Goal: Task Accomplishment & Management: Manage account settings

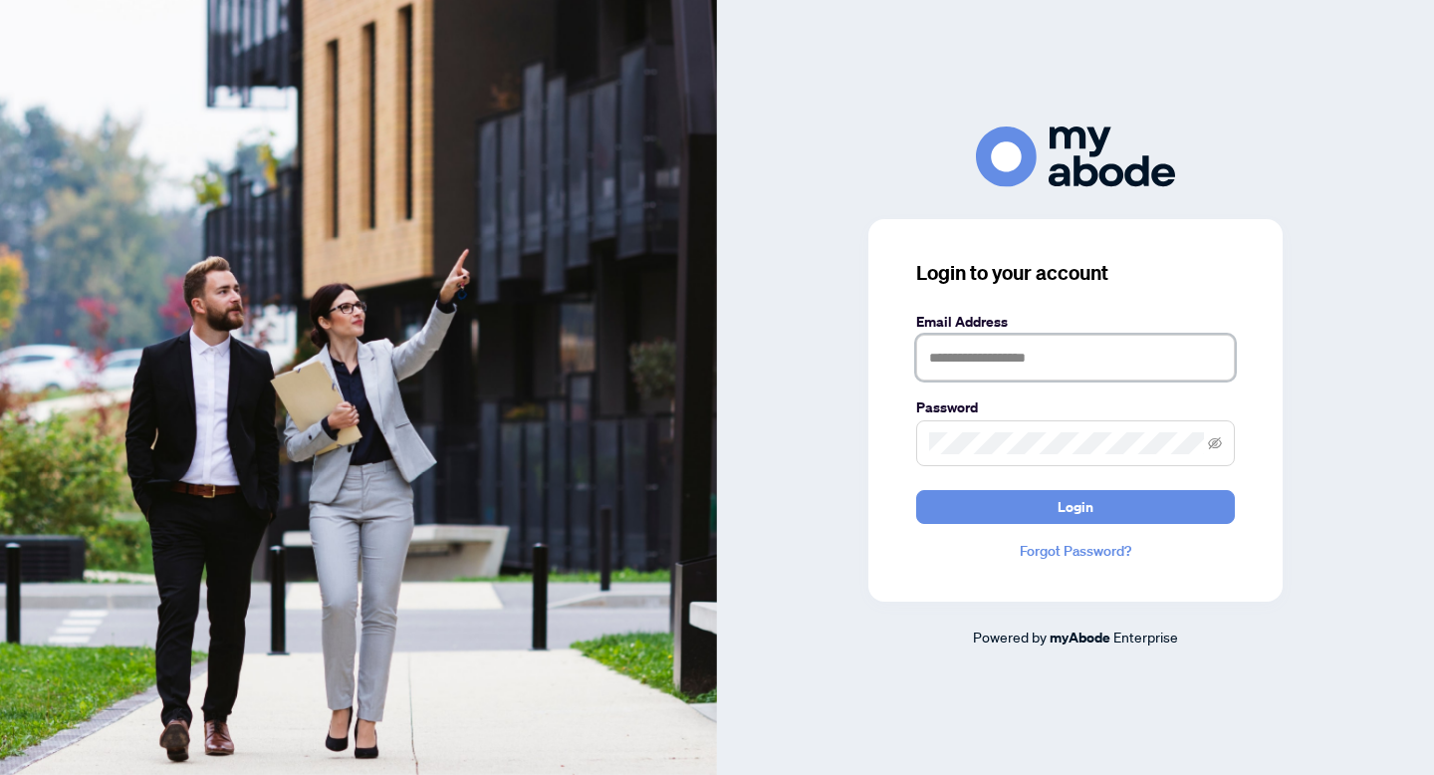
click at [979, 362] on input "text" at bounding box center [1075, 358] width 319 height 46
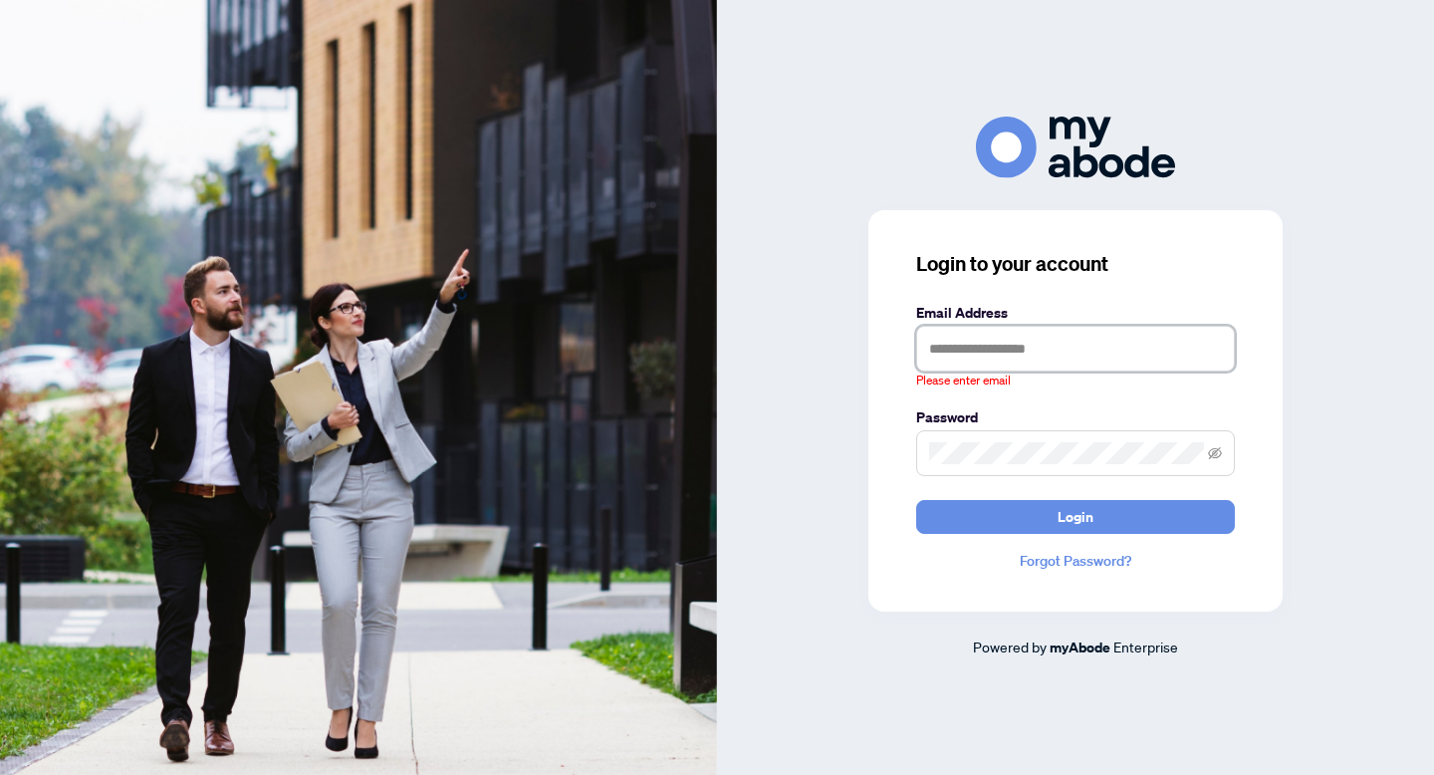
type input "**********"
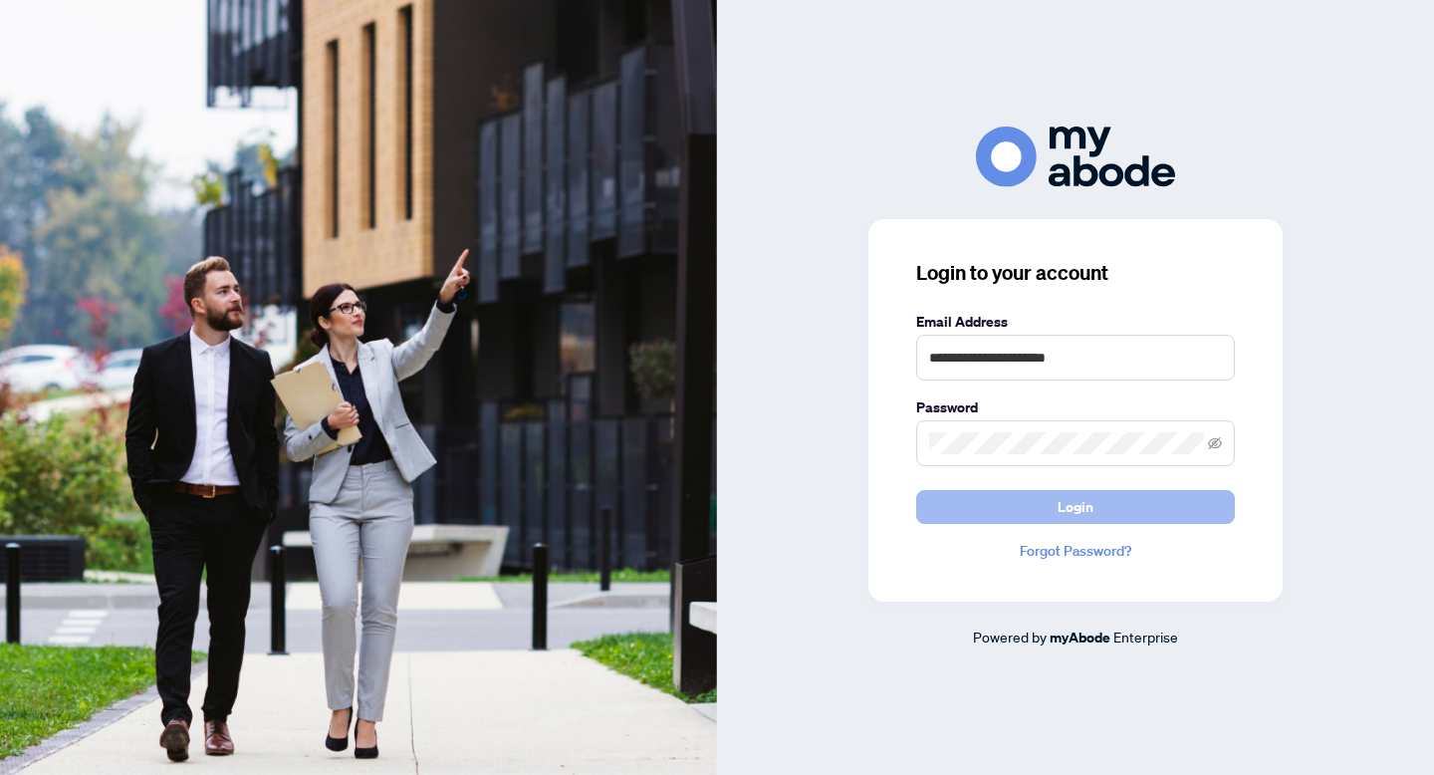
click at [1066, 504] on span "Login" at bounding box center [1076, 507] width 36 height 32
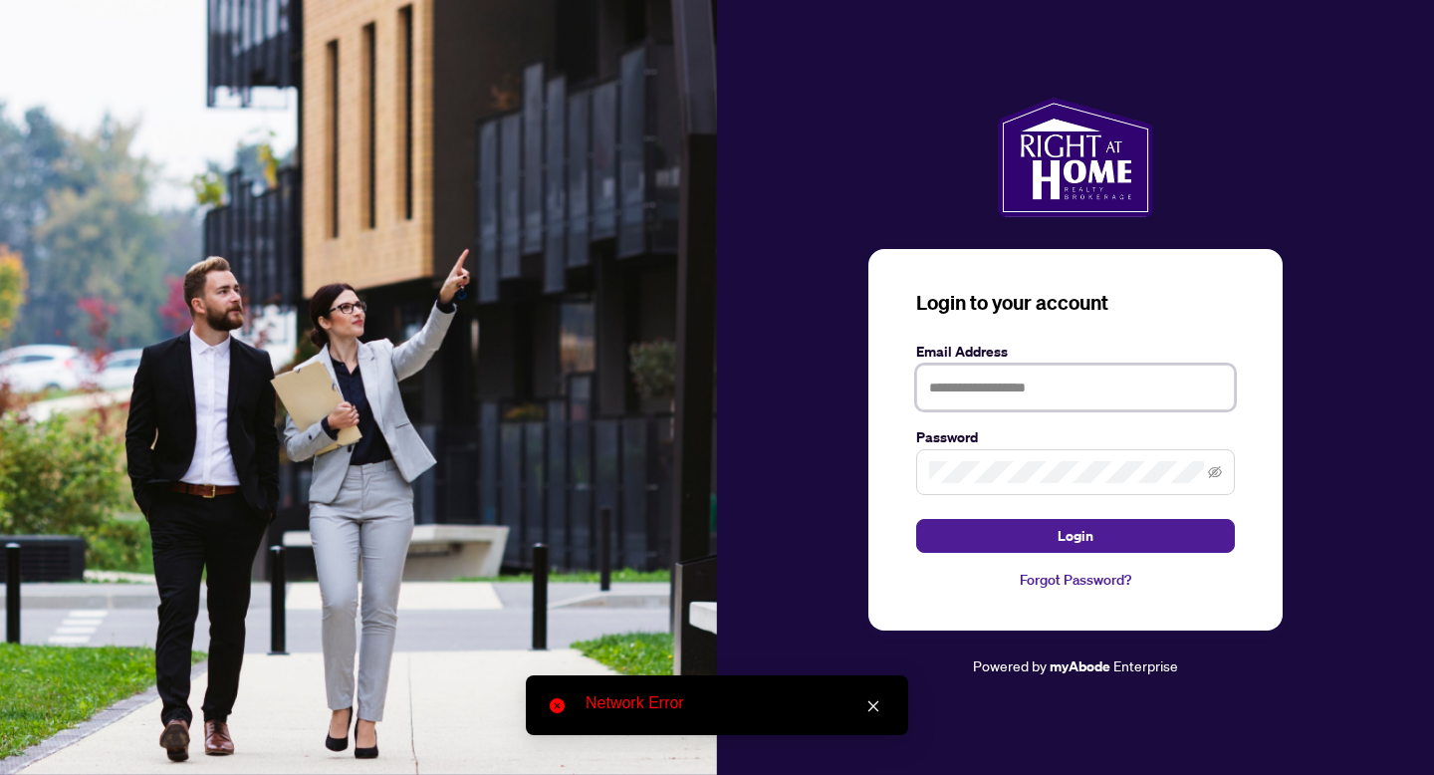
click at [1093, 364] on input "text" at bounding box center [1075, 387] width 319 height 46
type input "**********"
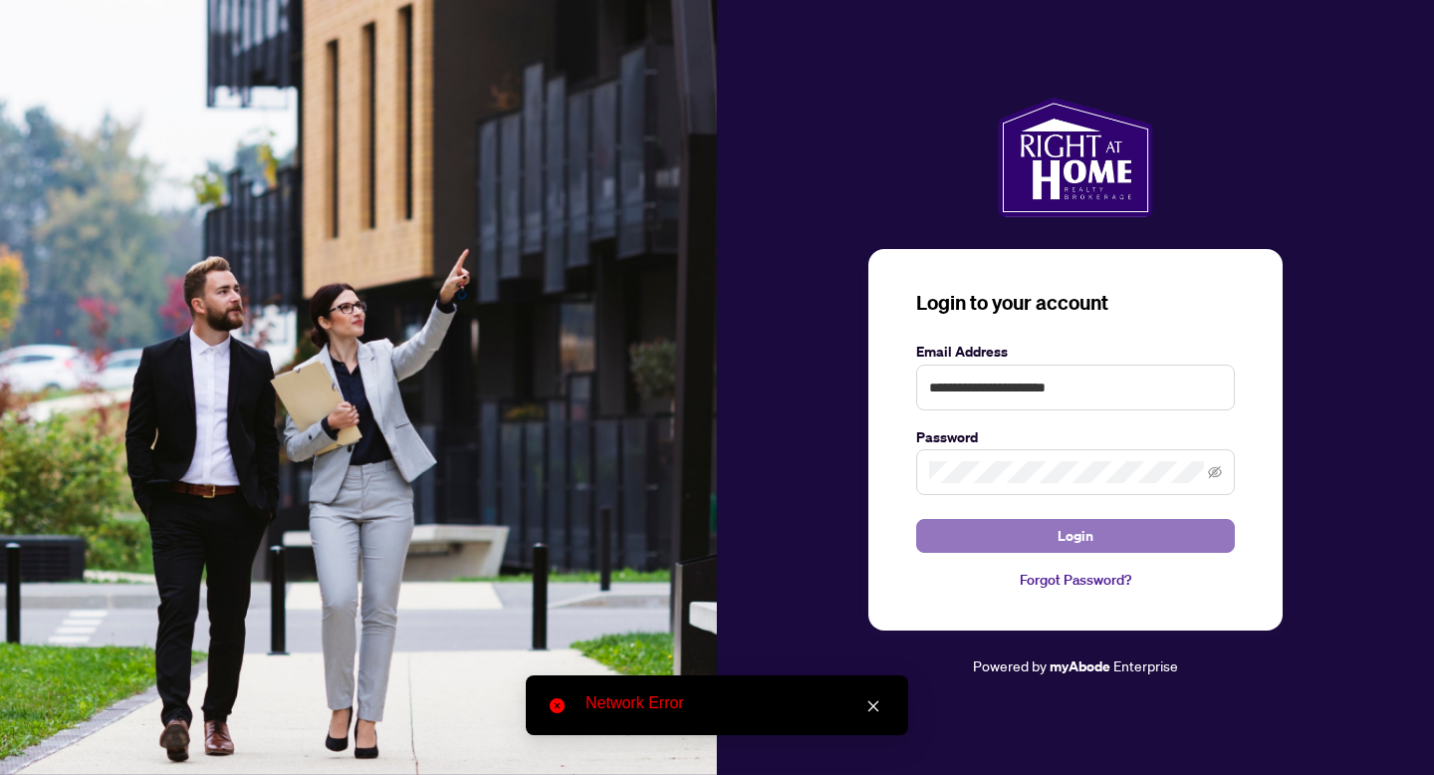
click at [1106, 519] on button "Login" at bounding box center [1075, 536] width 319 height 34
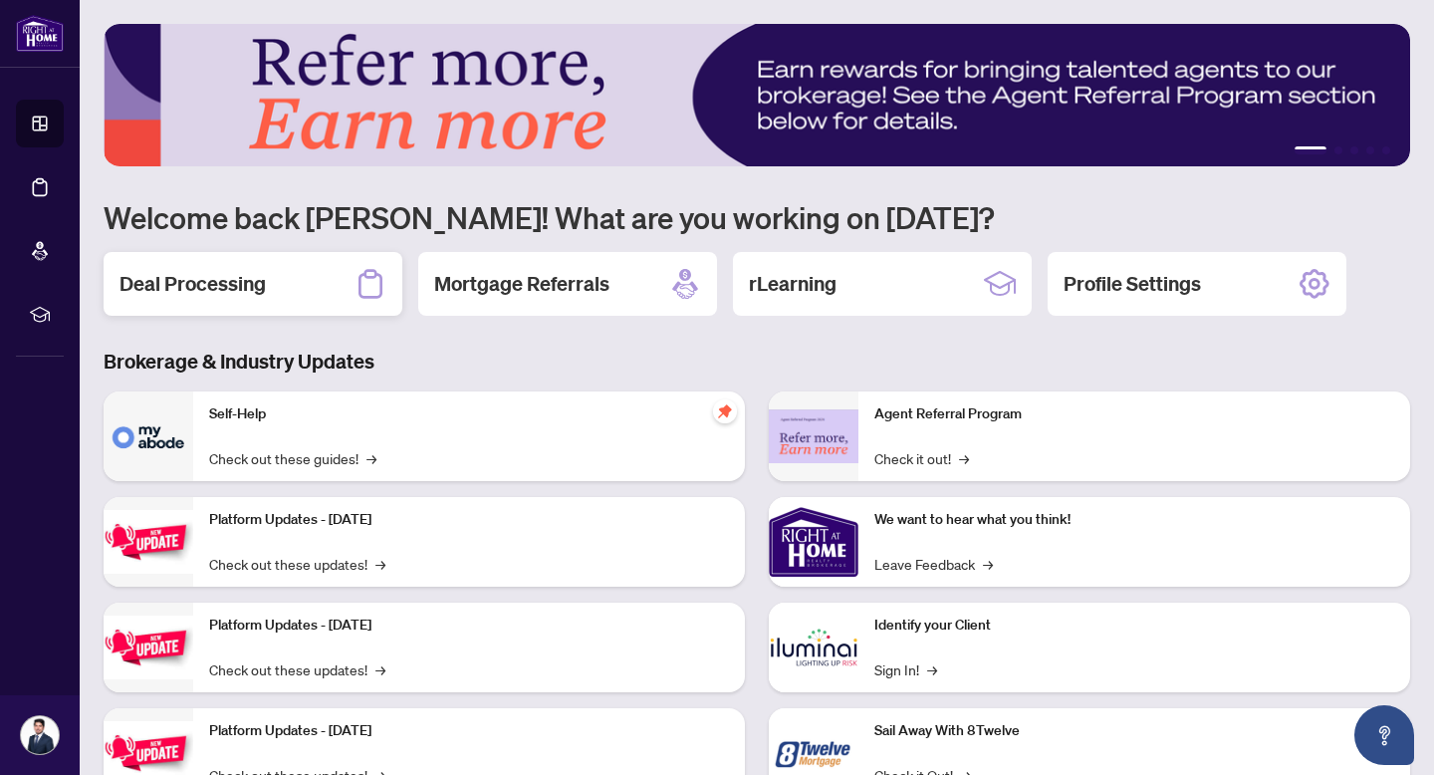
click at [337, 289] on div "Deal Processing" at bounding box center [253, 284] width 299 height 64
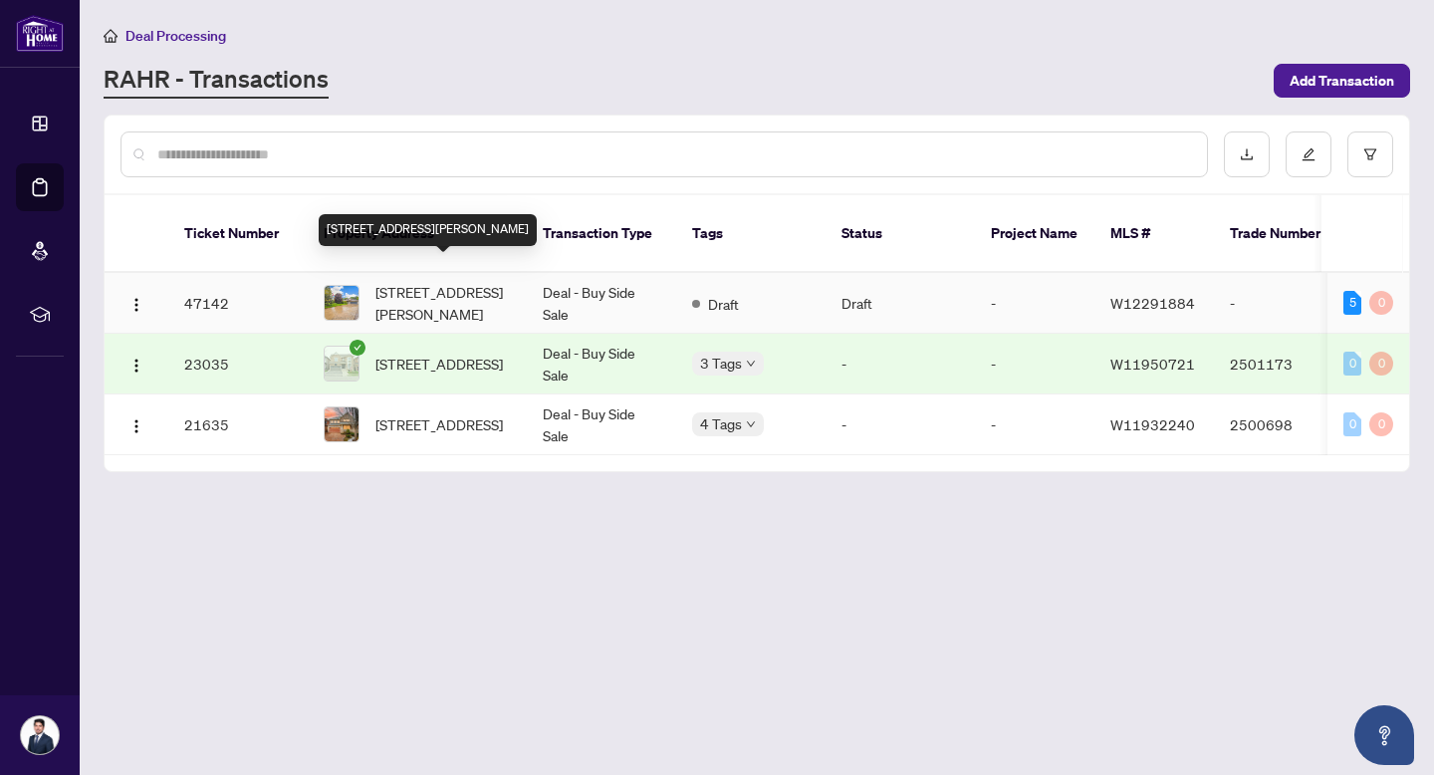
click at [431, 281] on span "7 Heather Pl, Brampton, Ontario L6S 1E7, Canada" at bounding box center [442, 303] width 135 height 44
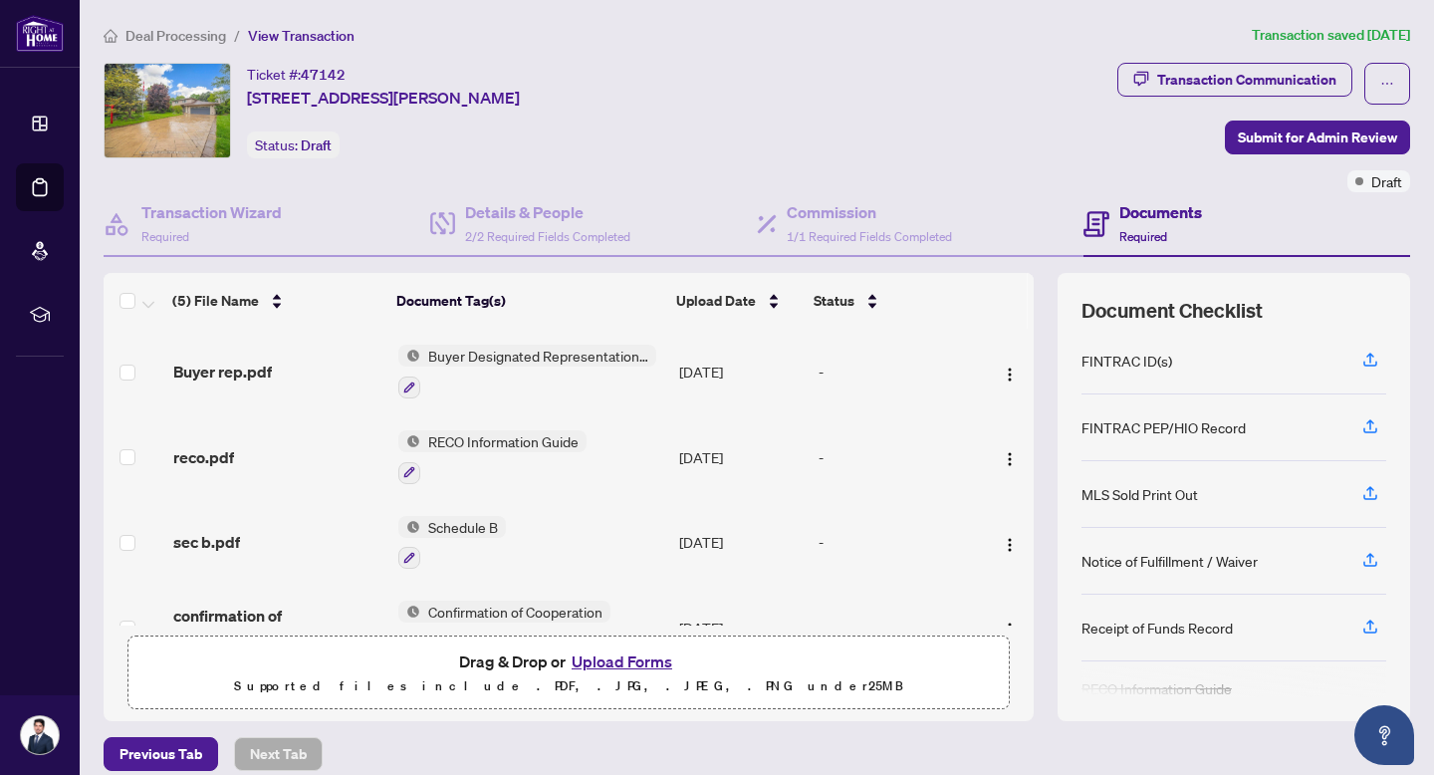
scroll to position [195, 0]
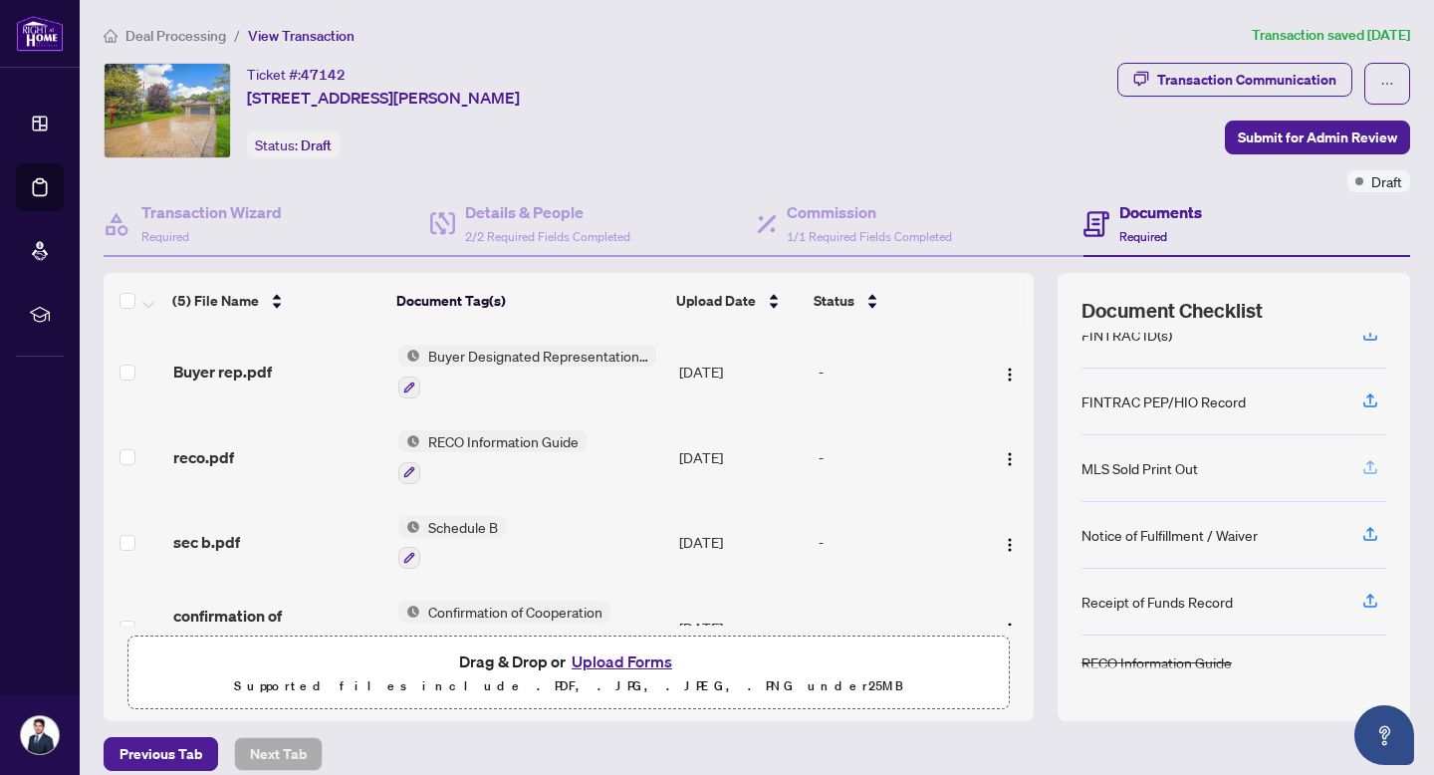
click at [1372, 462] on icon "button" at bounding box center [1370, 465] width 8 height 10
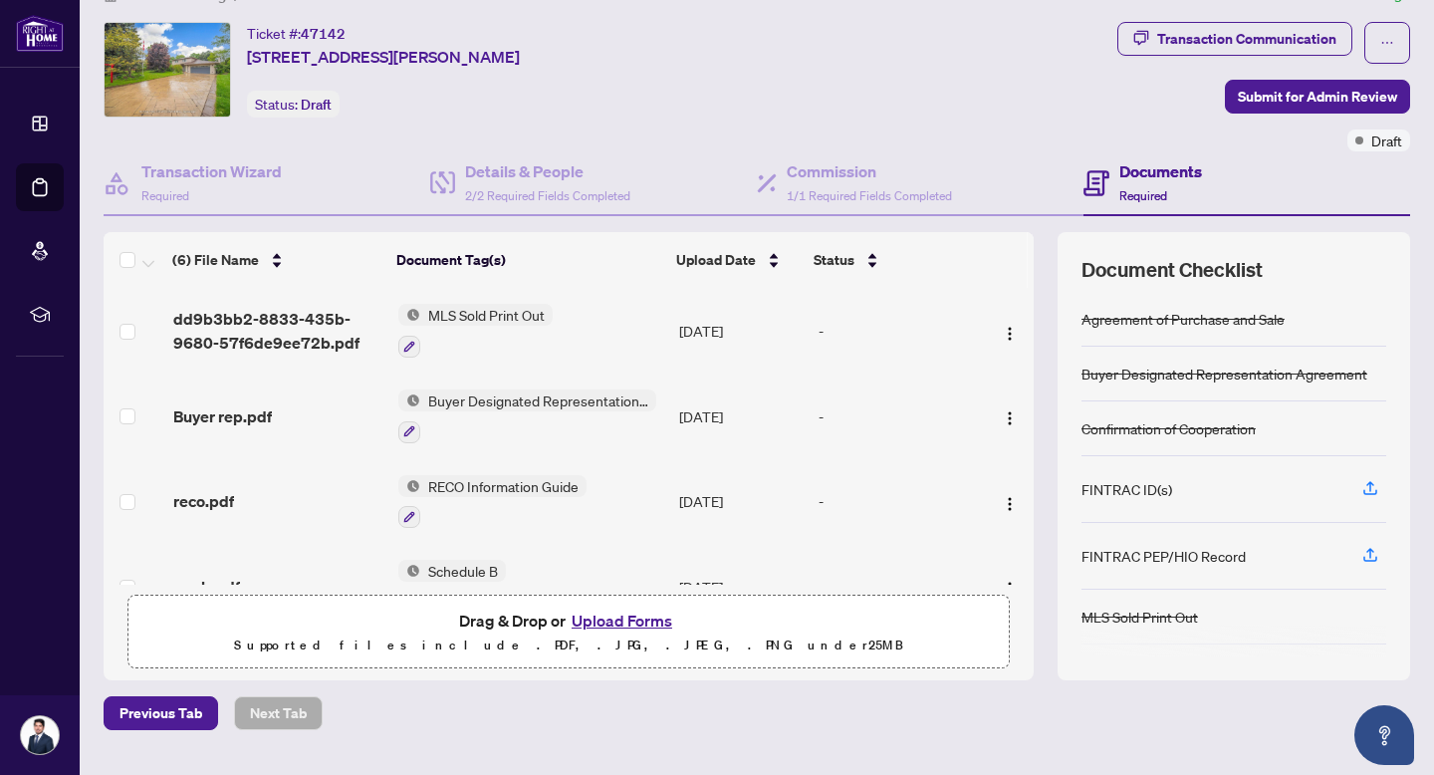
scroll to position [183, 0]
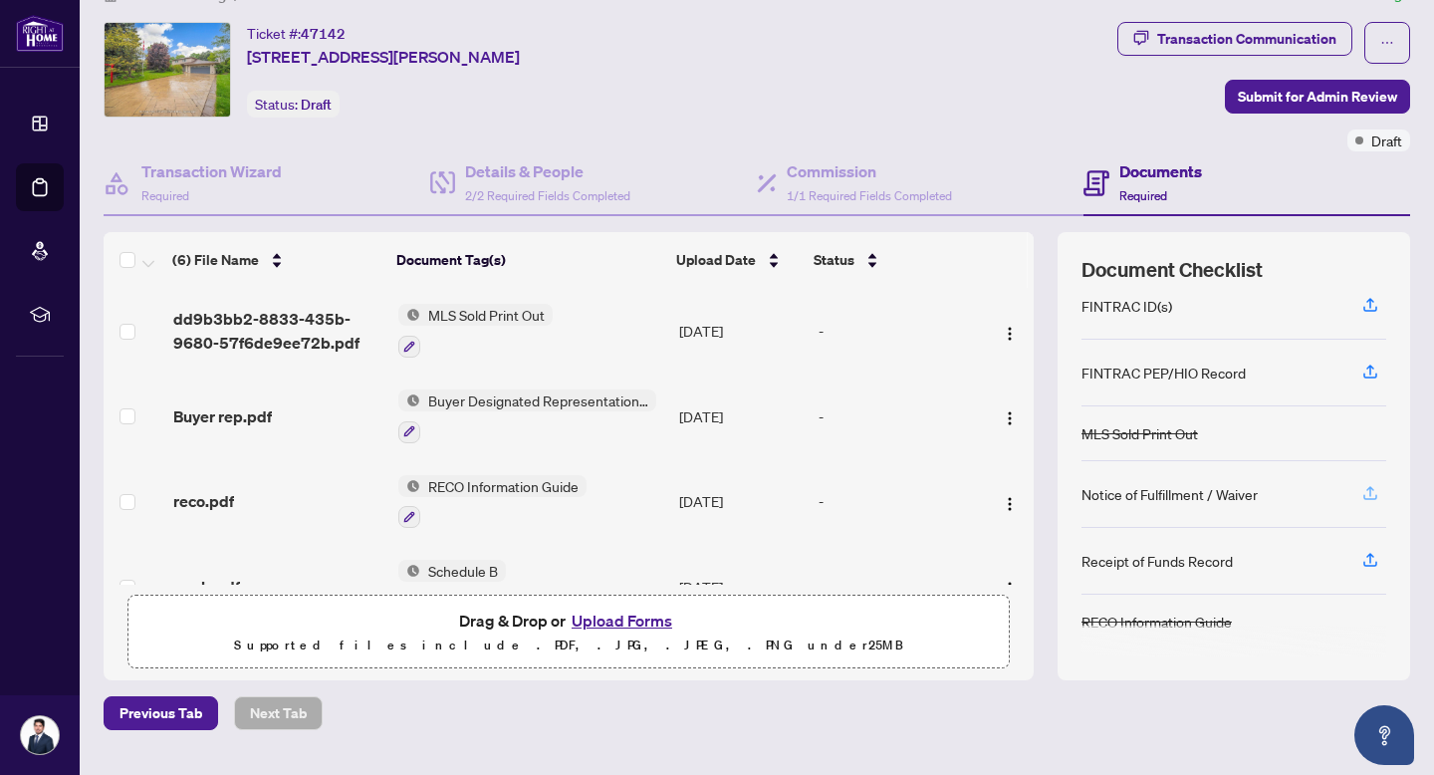
click at [1364, 486] on icon "button" at bounding box center [1370, 493] width 18 height 18
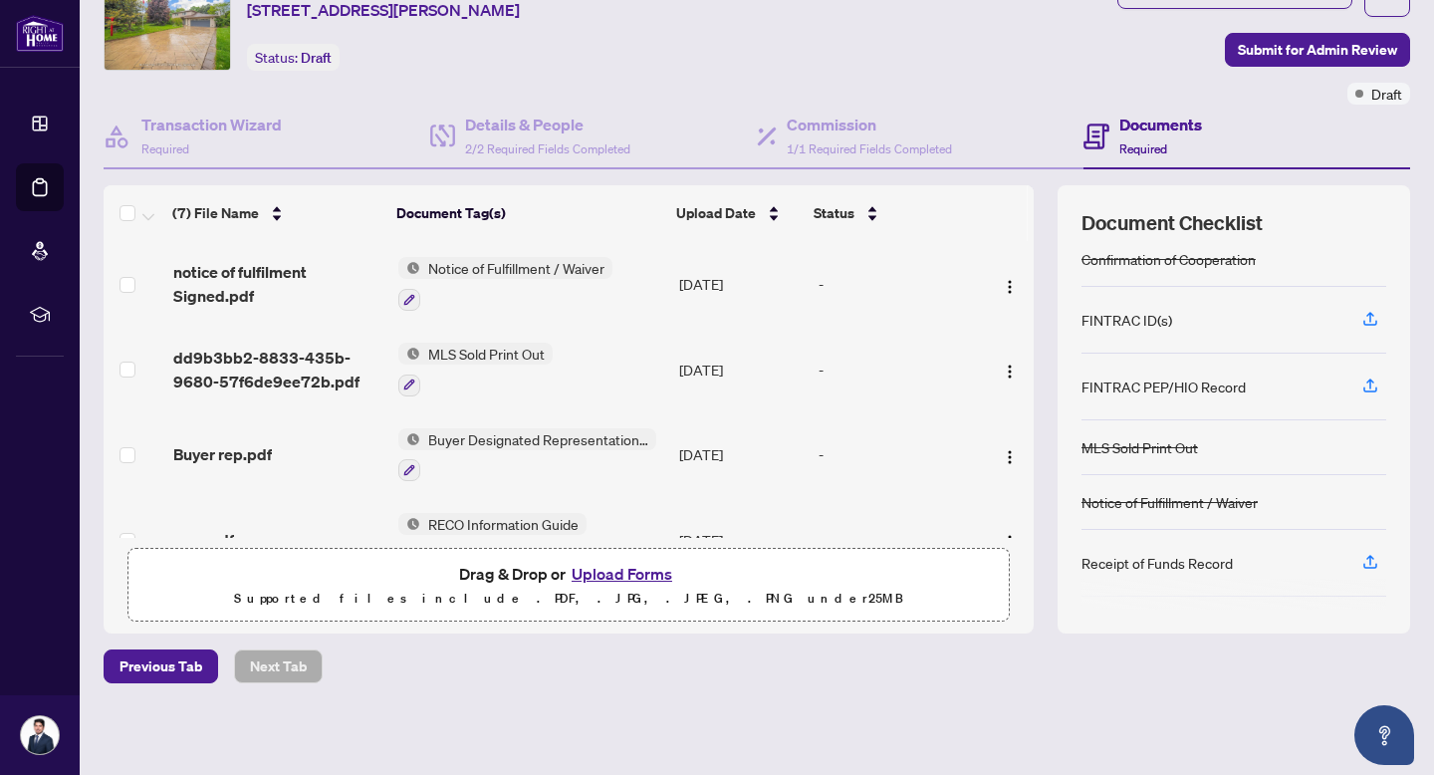
scroll to position [117, 0]
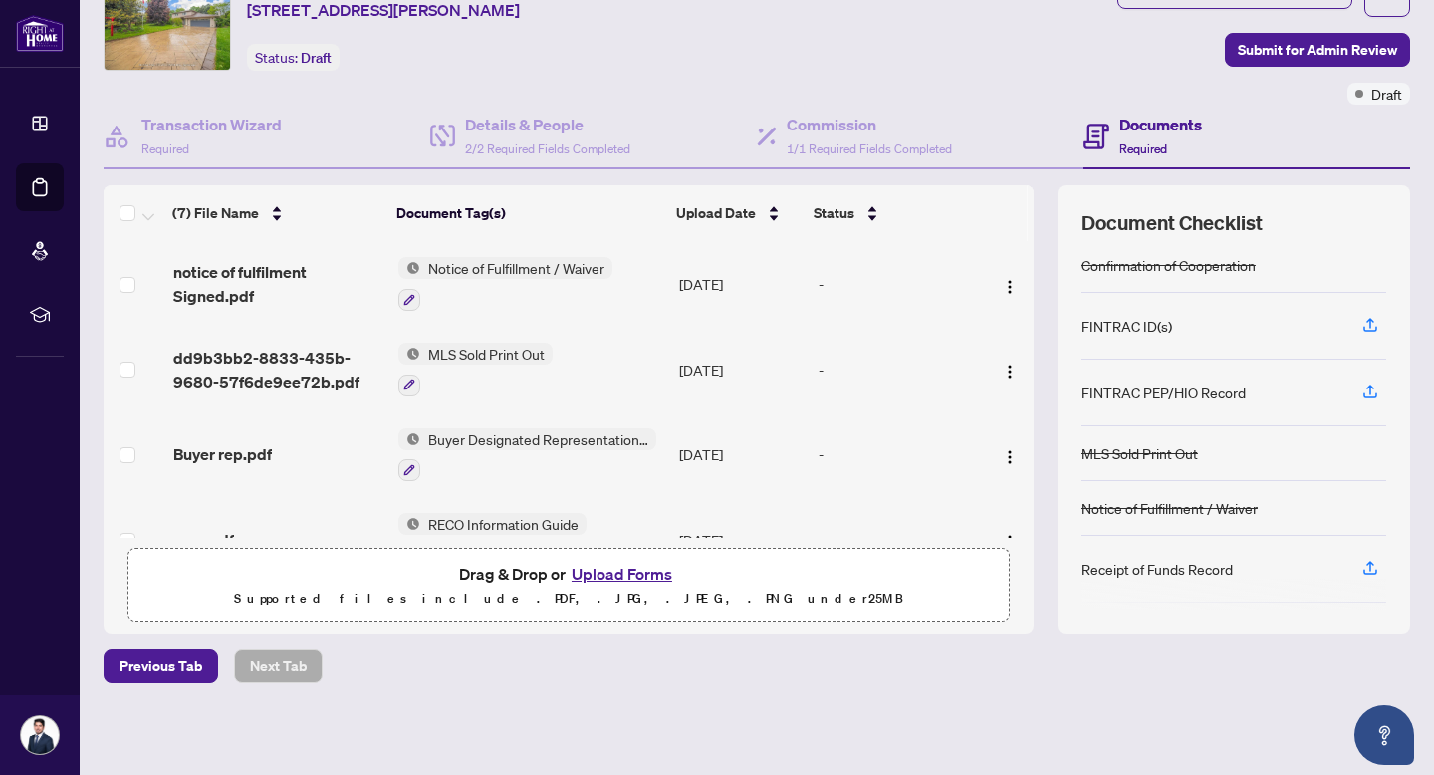
click at [617, 564] on button "Upload Forms" at bounding box center [622, 574] width 113 height 26
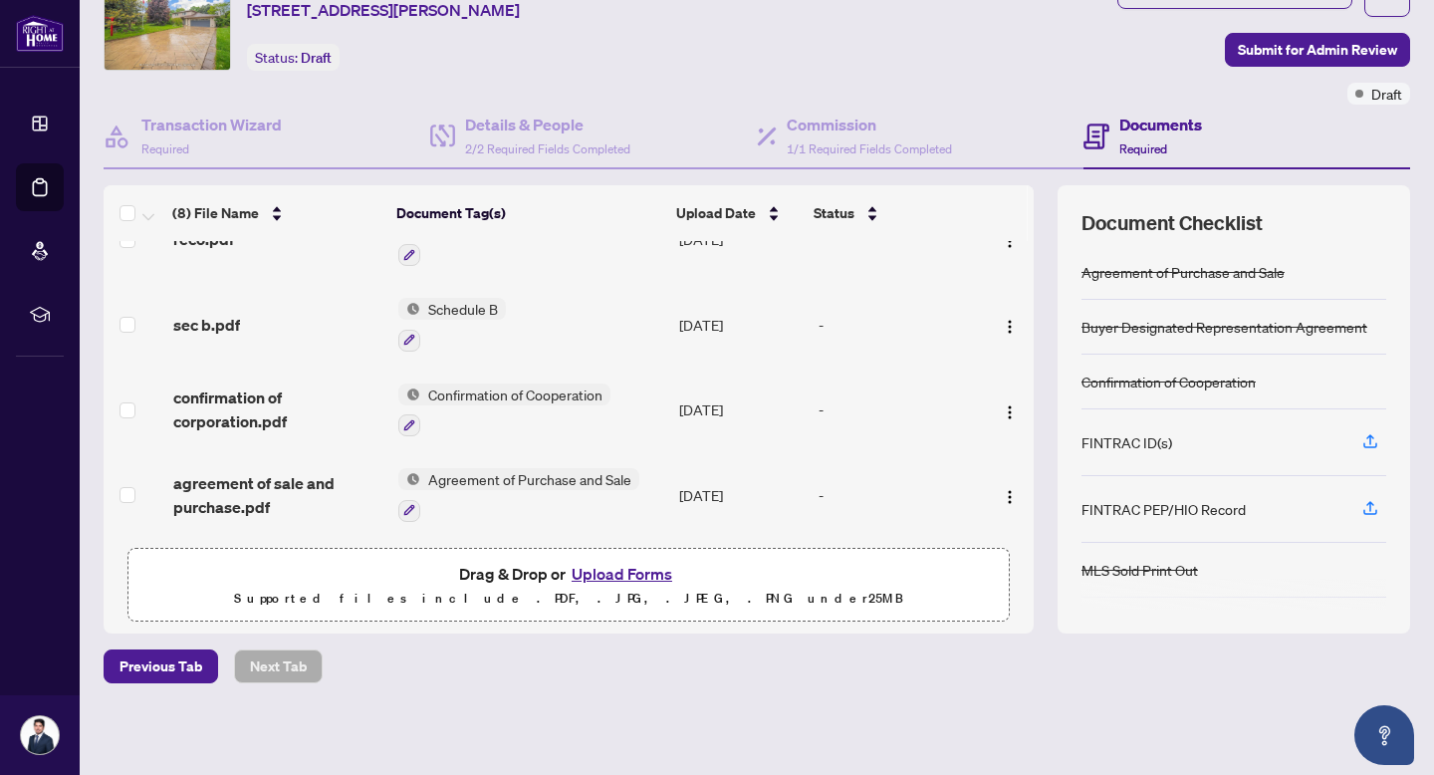
scroll to position [0, 0]
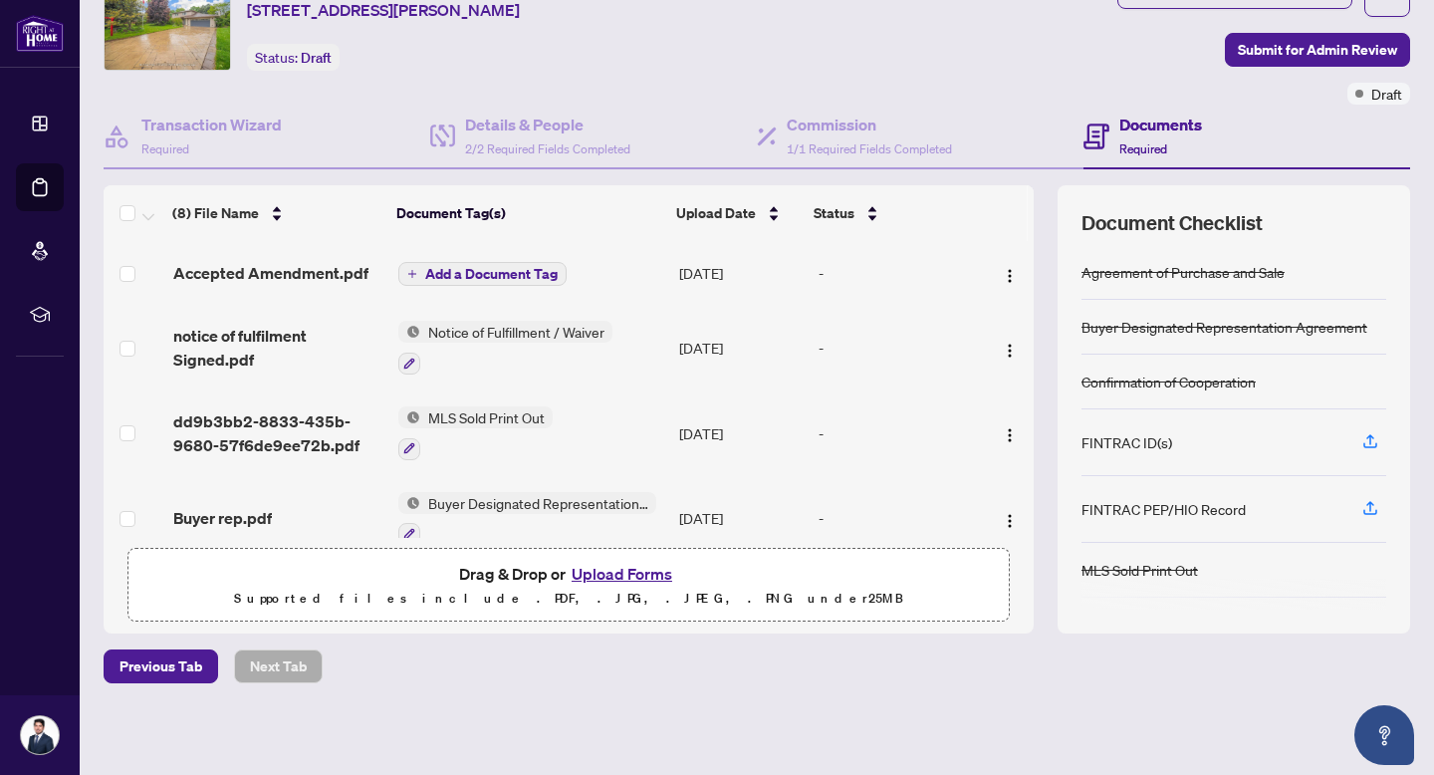
click at [517, 277] on span "Add a Document Tag" at bounding box center [491, 274] width 132 height 14
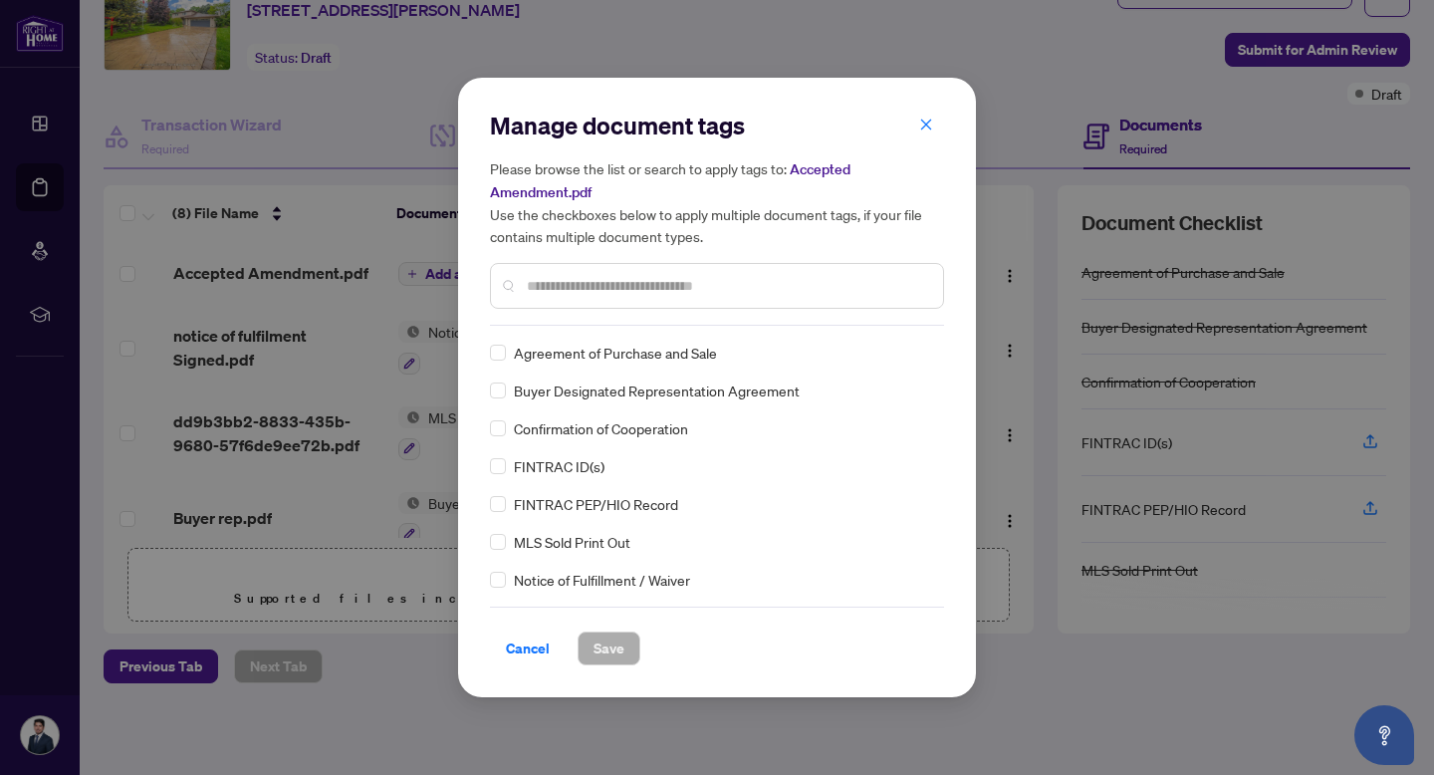
click at [560, 320] on div "Manage document tags Please browse the list or search to apply tags to: Accepte…" at bounding box center [717, 218] width 454 height 216
click at [553, 278] on input "text" at bounding box center [727, 286] width 400 height 22
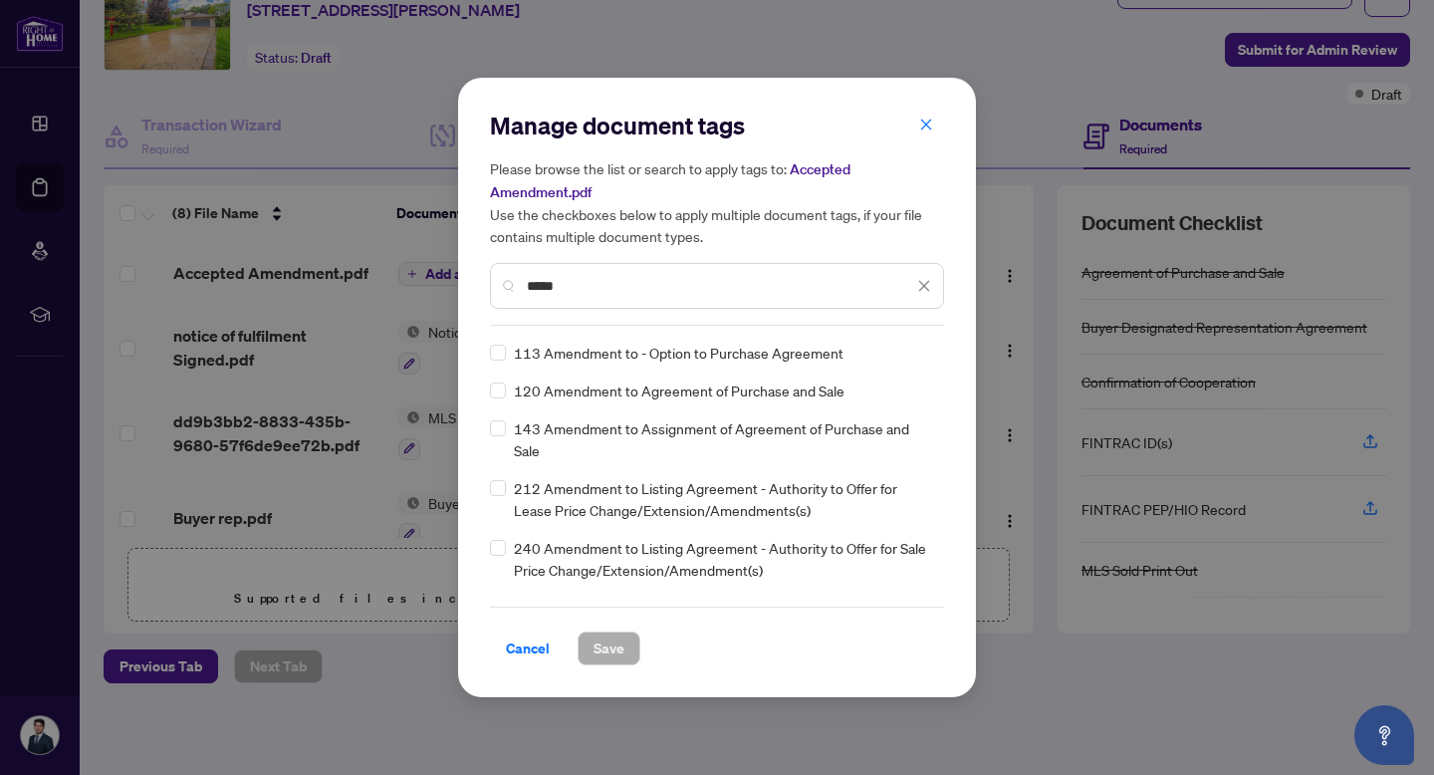
type input "*****"
click at [616, 648] on span "Save" at bounding box center [609, 648] width 31 height 32
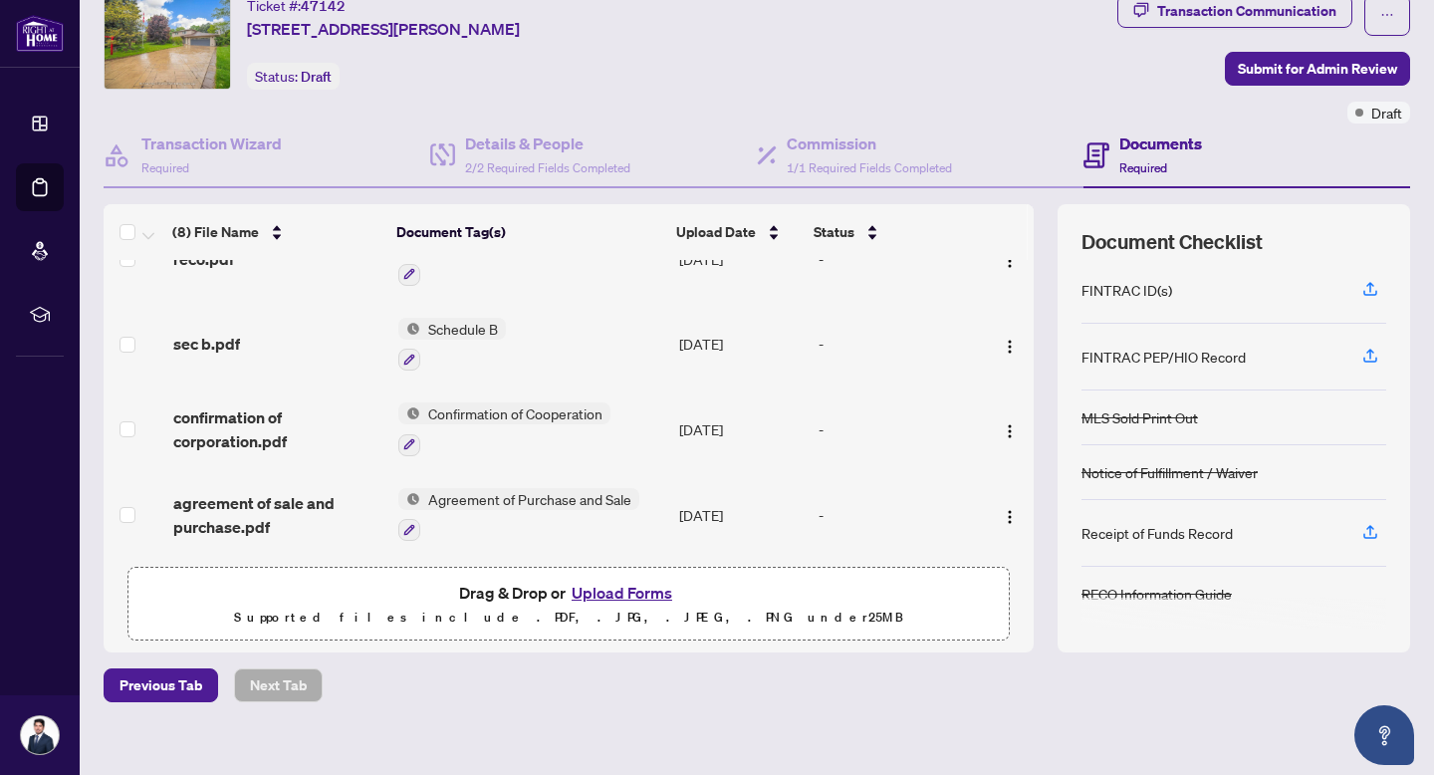
scroll to position [88, 0]
